Goal: Task Accomplishment & Management: Use online tool/utility

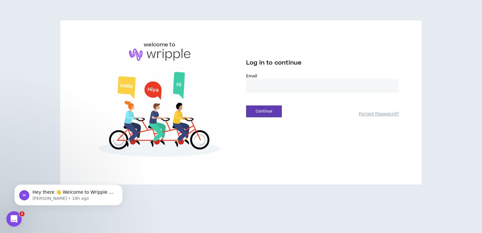
click at [273, 82] on input "email" at bounding box center [322, 86] width 153 height 14
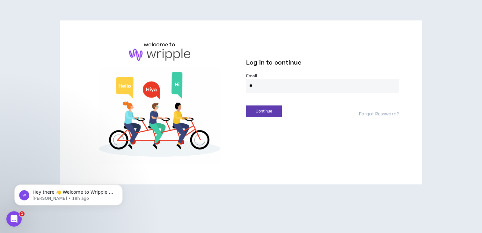
type input "*"
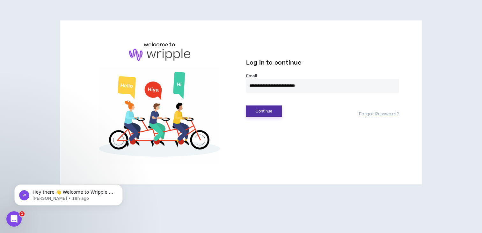
type input "**********"
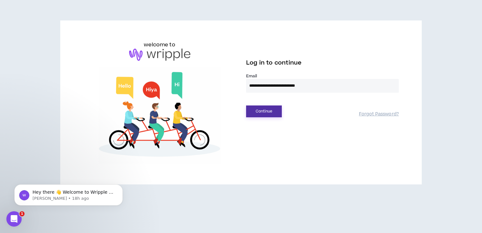
click at [267, 112] on button "Continue" at bounding box center [264, 111] width 36 height 12
